Goal: Information Seeking & Learning: Learn about a topic

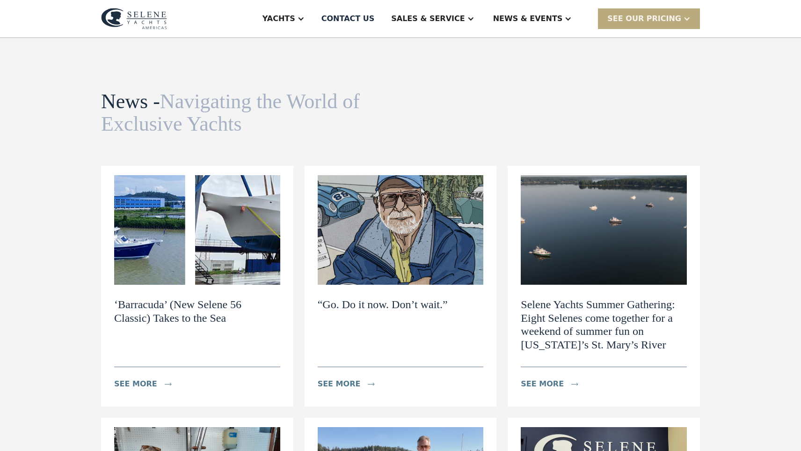
click at [646, 20] on div "SEE Our Pricing" at bounding box center [644, 18] width 74 height 11
click at [654, 59] on link "Already have a passcode" at bounding box center [661, 60] width 126 height 21
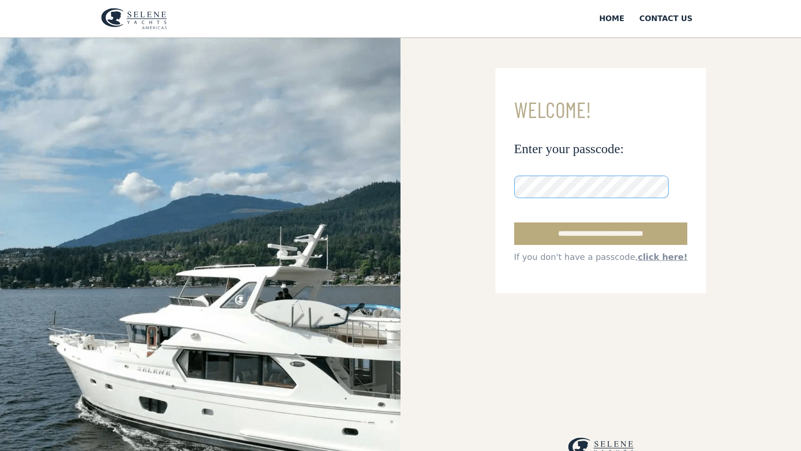
click at [600, 233] on input "**********" at bounding box center [601, 233] width 174 height 22
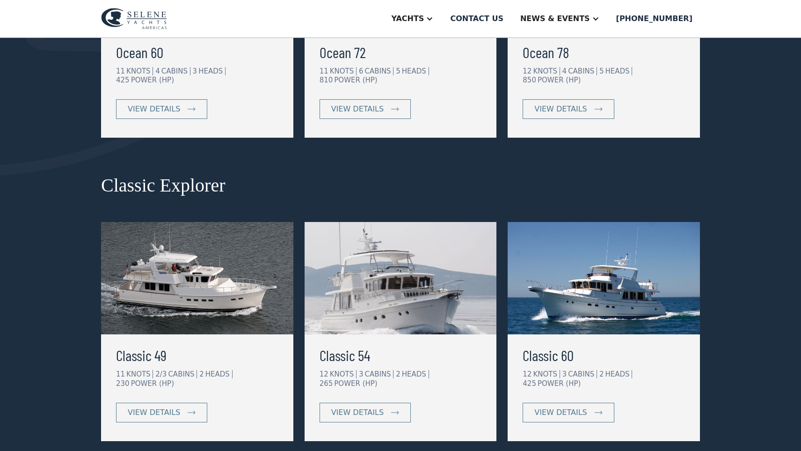
scroll to position [329, 0]
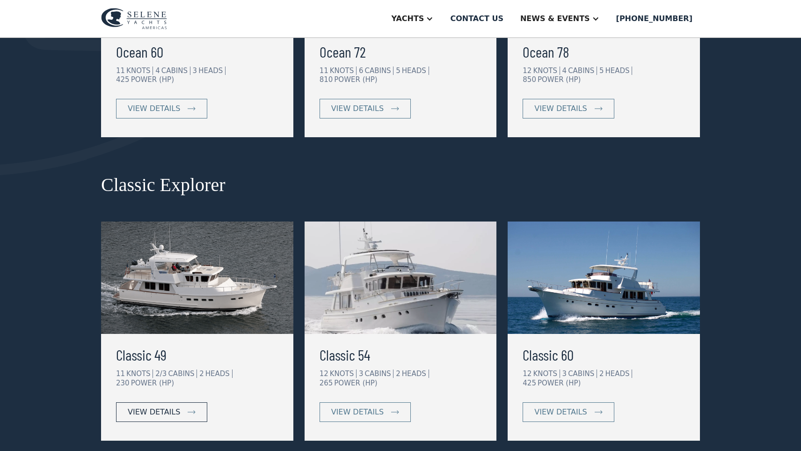
click at [153, 406] on div "view details" at bounding box center [154, 411] width 52 height 11
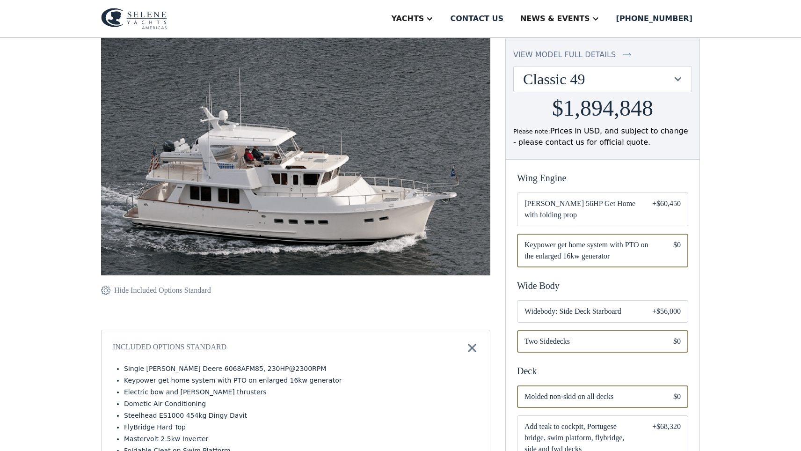
scroll to position [81, 0]
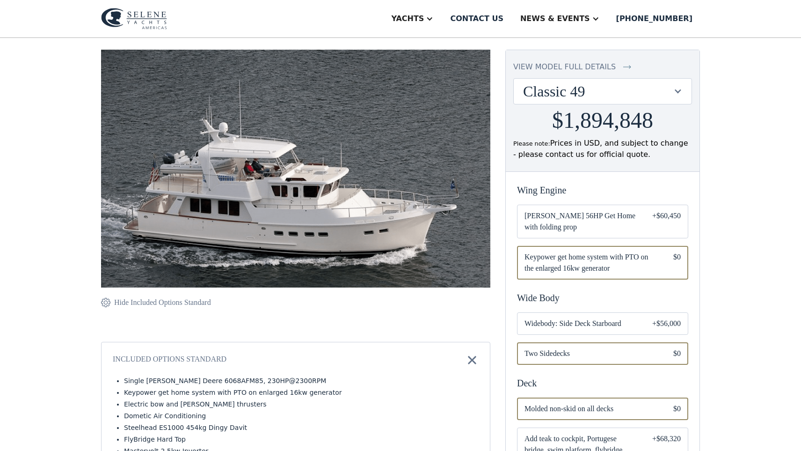
click at [545, 67] on div "view model full details" at bounding box center [564, 66] width 102 height 11
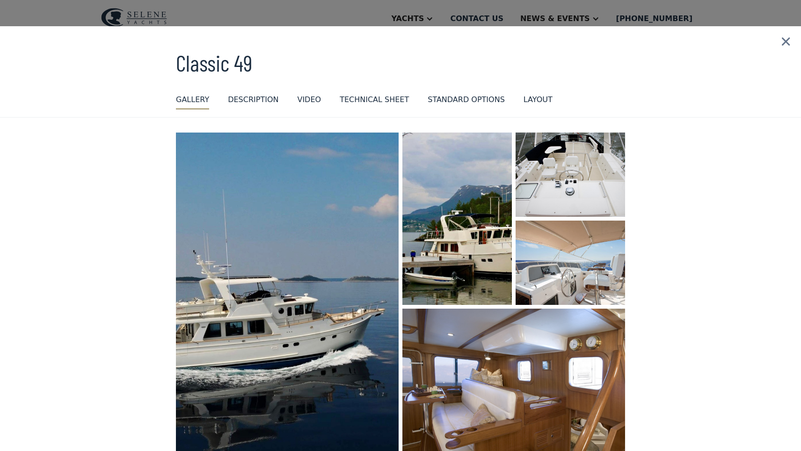
scroll to position [0, 0]
click at [787, 40] on img at bounding box center [786, 41] width 30 height 31
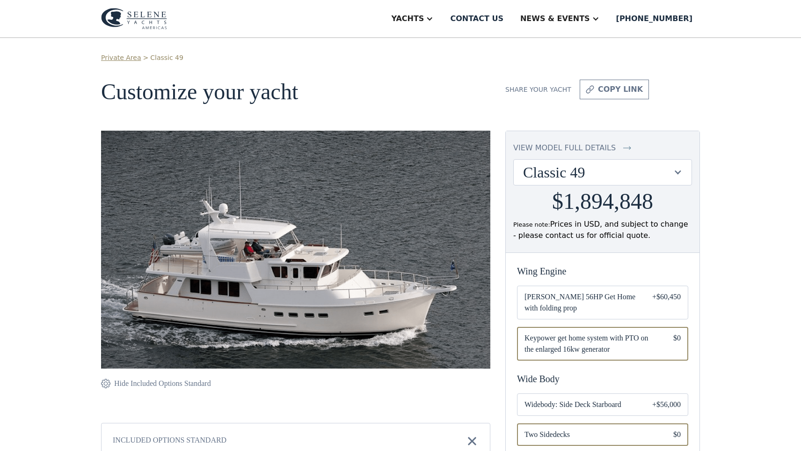
click at [675, 171] on div at bounding box center [677, 172] width 9 height 9
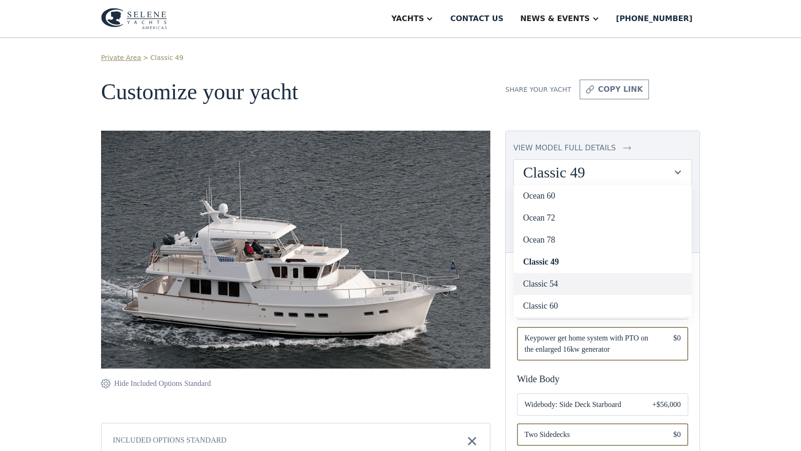
click at [555, 281] on link "Classic 54" at bounding box center [603, 284] width 178 height 22
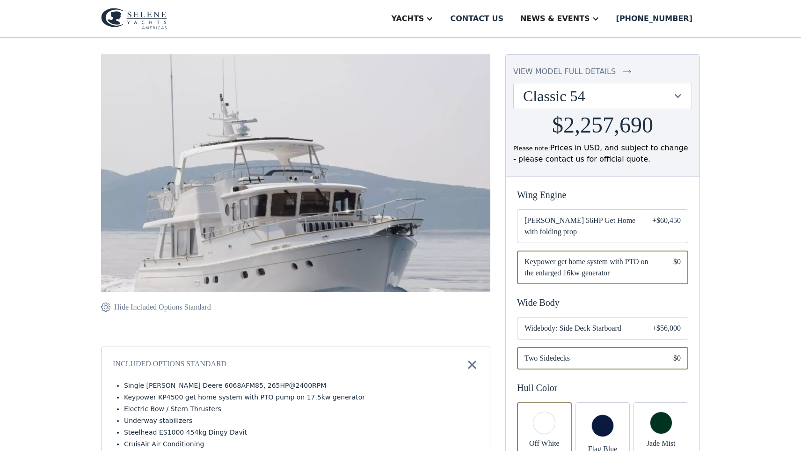
scroll to position [68, 0]
